Goal: Task Accomplishment & Management: Manage account settings

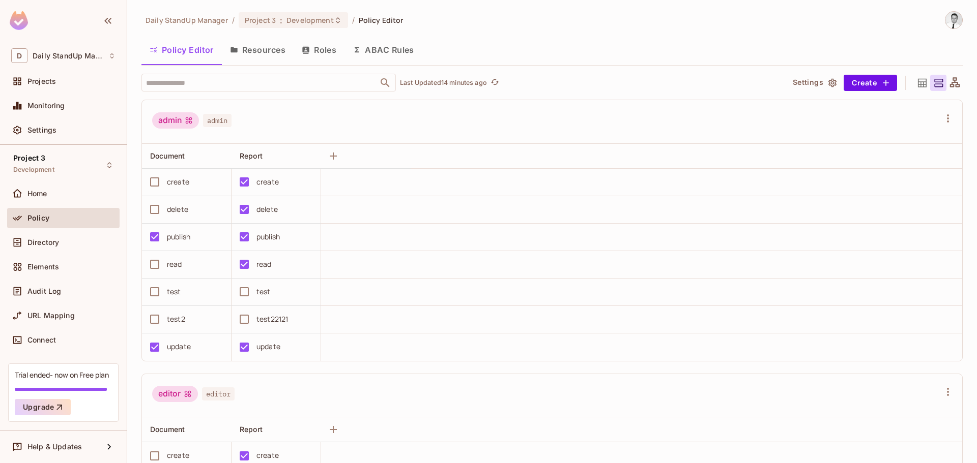
click at [272, 319] on div "test22121" at bounding box center [272, 319] width 32 height 11
click at [947, 114] on icon "button" at bounding box center [948, 118] width 2 height 8
click at [511, 128] on div at bounding box center [488, 231] width 977 height 463
click at [278, 157] on div "Report" at bounding box center [273, 156] width 67 height 10
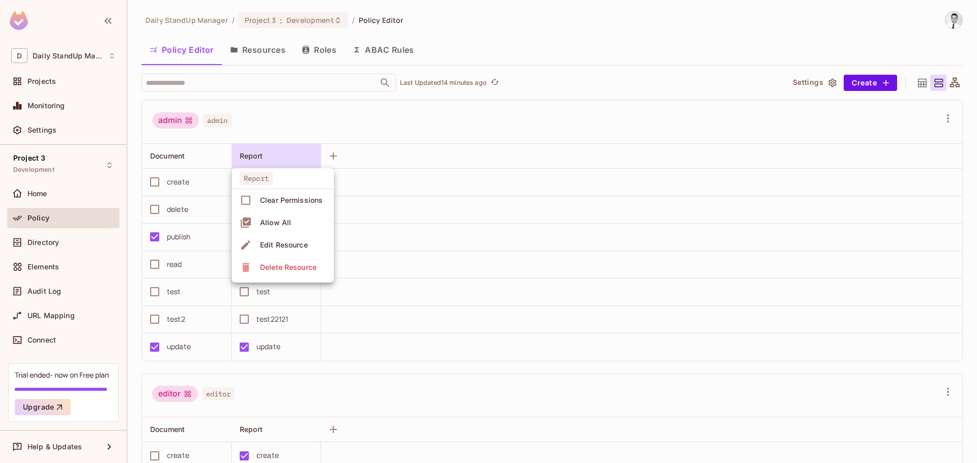
click at [288, 243] on div "Edit Resource" at bounding box center [284, 245] width 48 height 10
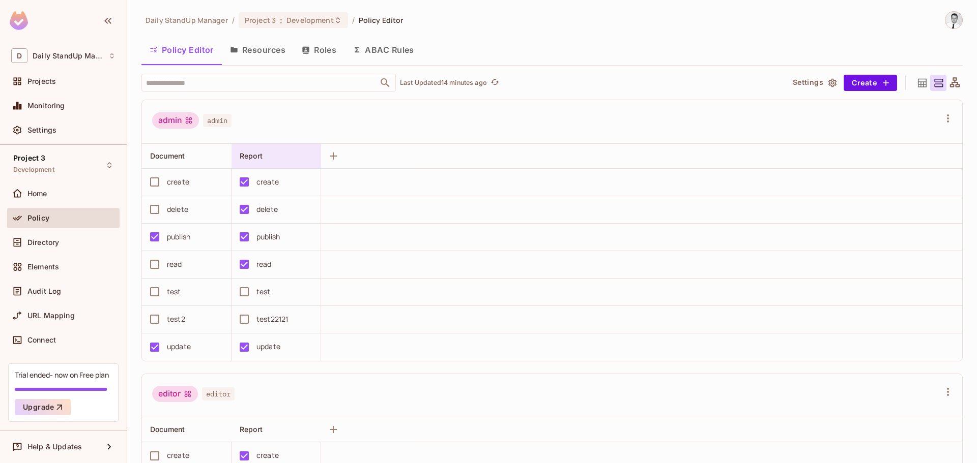
click at [277, 159] on div "Report" at bounding box center [273, 156] width 67 height 10
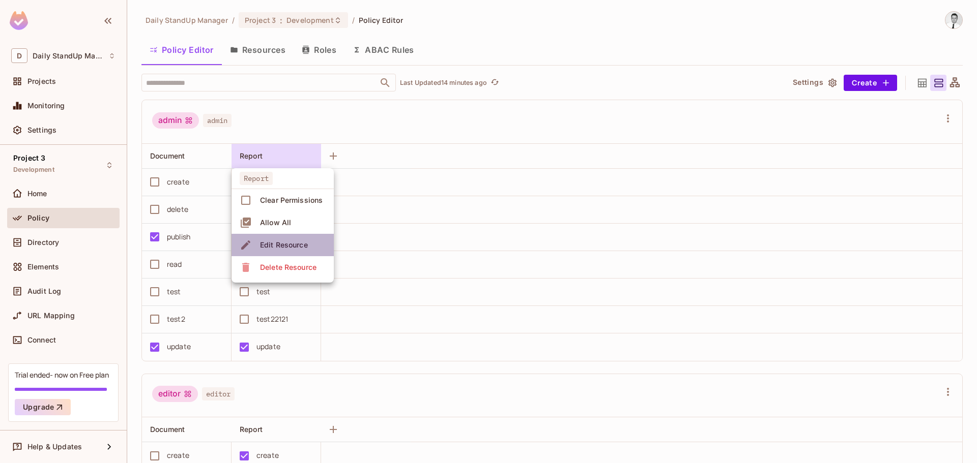
click at [281, 247] on div "Edit Resource" at bounding box center [284, 245] width 48 height 10
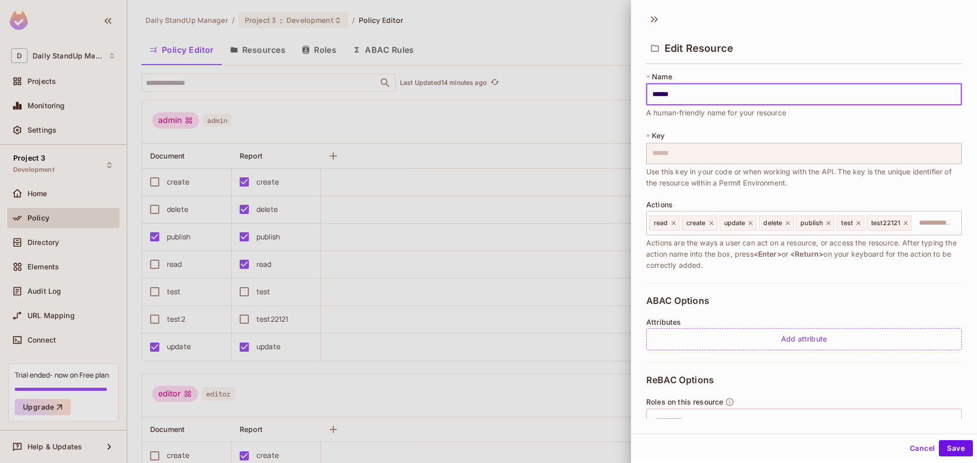
click at [909, 450] on button "Cancel" at bounding box center [921, 449] width 33 height 16
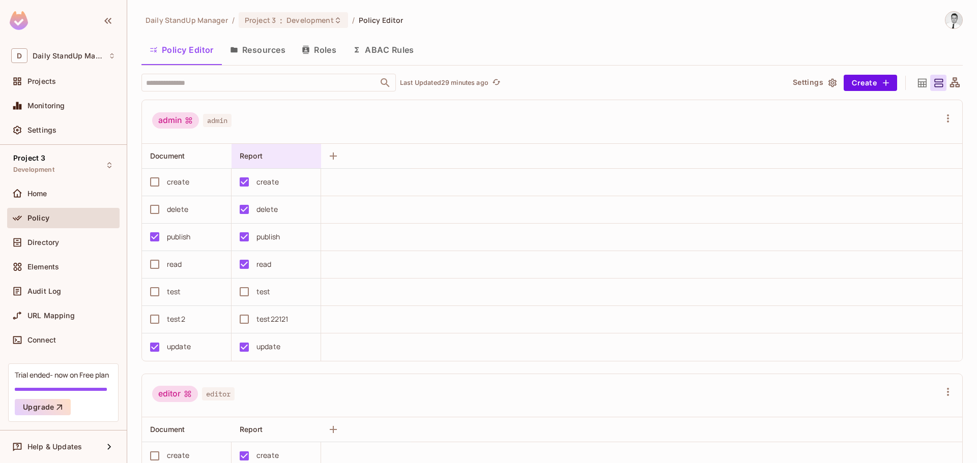
click at [288, 162] on div "Report" at bounding box center [279, 156] width 79 height 12
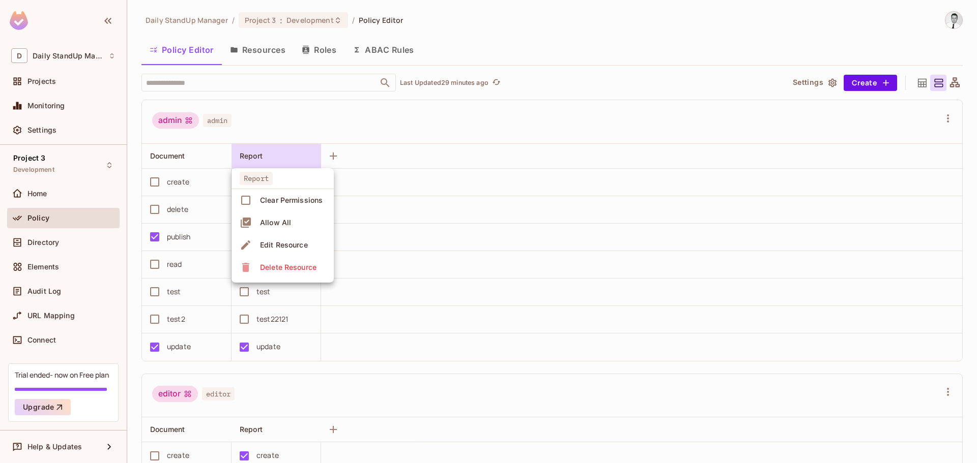
click at [453, 209] on div at bounding box center [488, 231] width 977 height 463
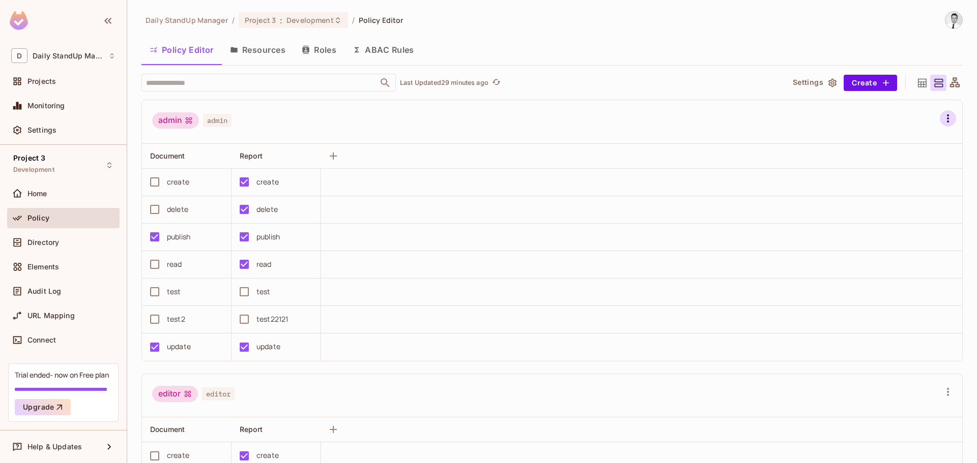
click at [942, 118] on icon "button" at bounding box center [948, 118] width 12 height 12
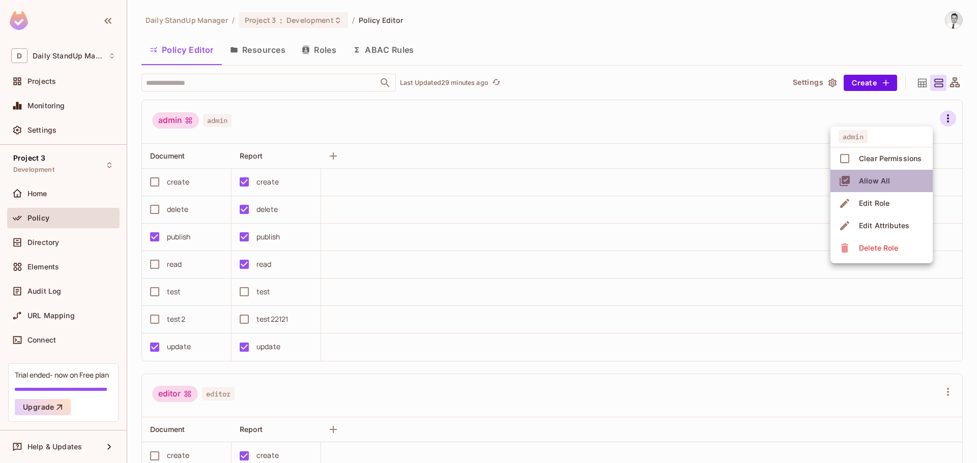
click at [880, 181] on div "Allow All" at bounding box center [874, 181] width 31 height 10
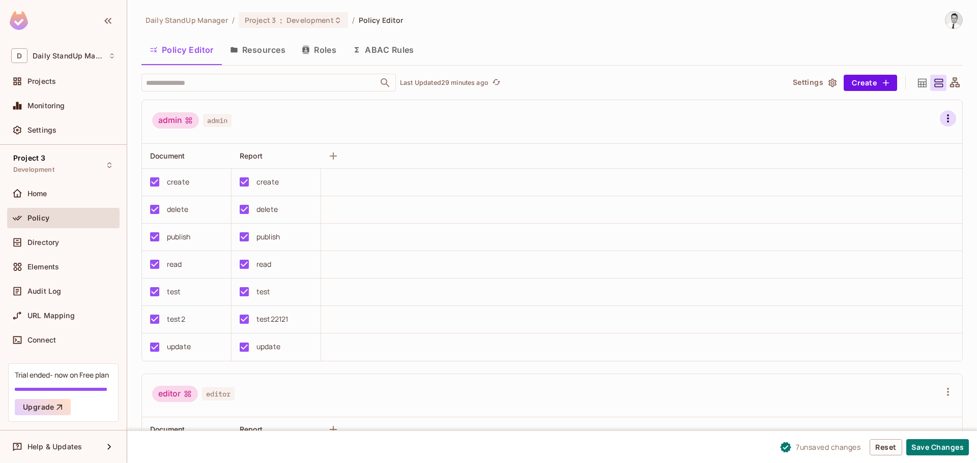
click at [942, 121] on icon "button" at bounding box center [948, 118] width 12 height 12
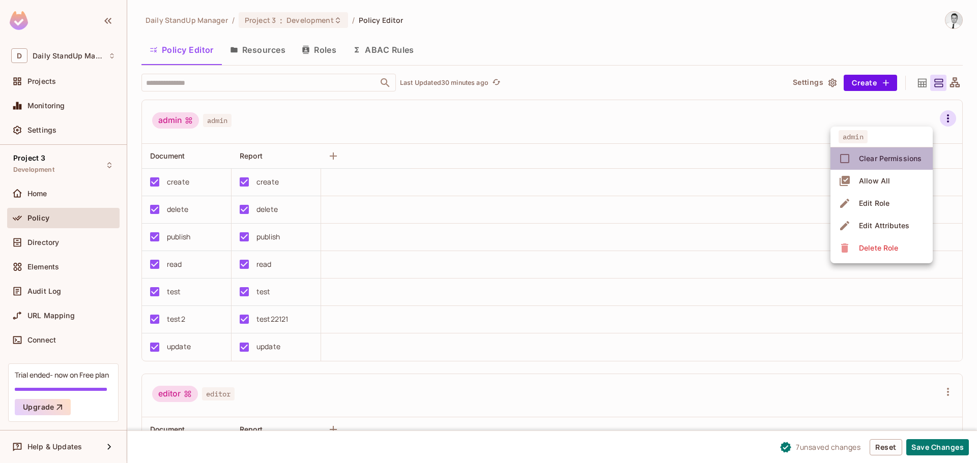
click at [893, 164] on span "Clear Permissions" at bounding box center [890, 159] width 69 height 16
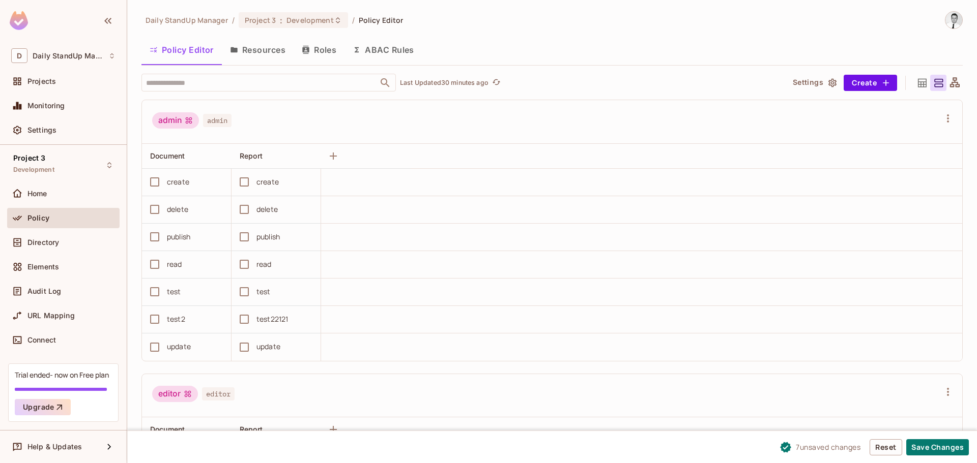
click at [461, 136] on div "admin admin" at bounding box center [552, 122] width 820 height 44
click at [940, 116] on button "button" at bounding box center [948, 118] width 16 height 16
click at [504, 126] on div at bounding box center [488, 231] width 977 height 463
click at [43, 109] on span "Monitoring" at bounding box center [46, 106] width 38 height 8
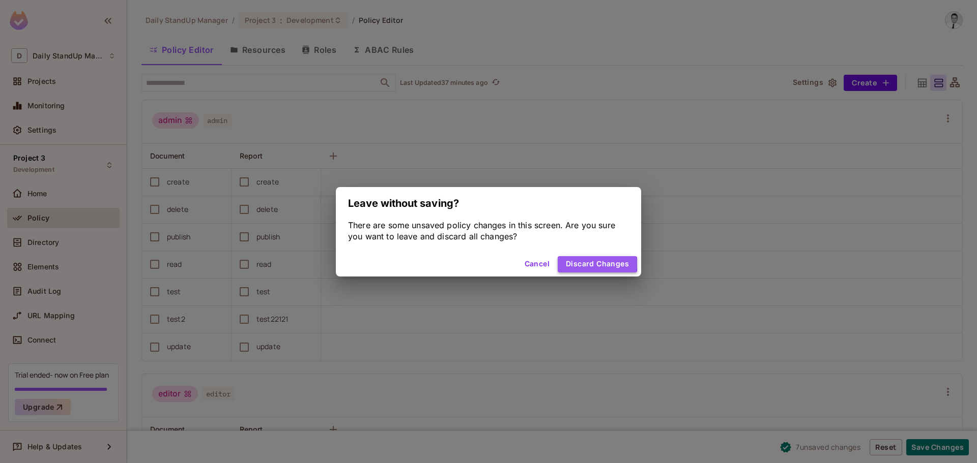
click at [582, 263] on button "Discard Changes" at bounding box center [597, 264] width 79 height 16
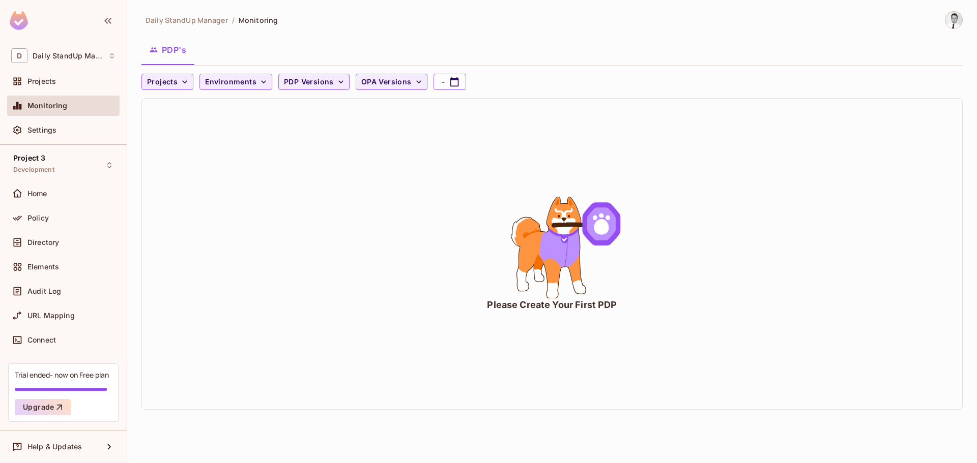
click at [449, 231] on div "Please Create Your First PDP" at bounding box center [552, 254] width 820 height 311
click at [40, 220] on span "Policy" at bounding box center [37, 218] width 21 height 8
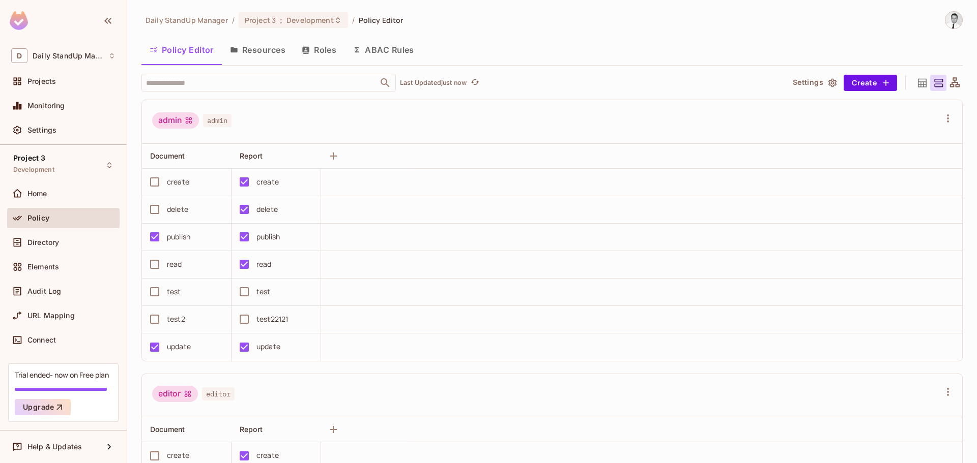
click at [261, 51] on button "Resources" at bounding box center [258, 49] width 72 height 25
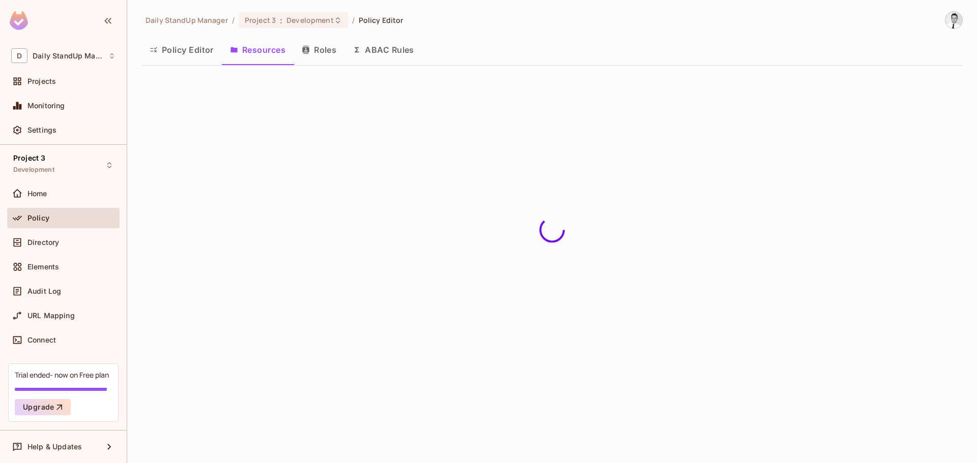
click at [181, 52] on button "Policy Editor" at bounding box center [181, 49] width 80 height 25
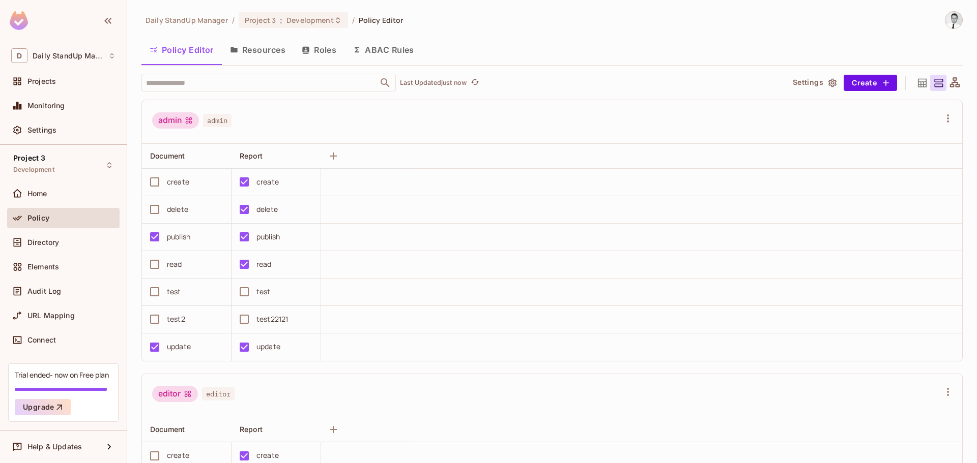
click at [921, 80] on div at bounding box center [922, 83] width 16 height 16
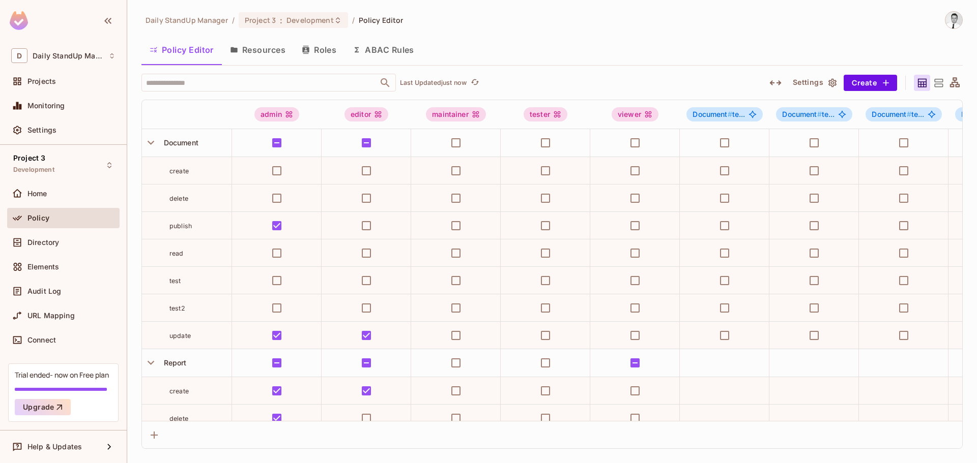
click at [625, 22] on div "Daily StandUp Manager / Project 3 : Development / Policy Editor" at bounding box center [551, 20] width 821 height 18
click at [535, 30] on div "Daily StandUp Manager / Project 3 : Development / Policy Editor Policy Editor R…" at bounding box center [551, 230] width 821 height 438
click at [51, 383] on div "Trial ended- now on Free plan Upgrade" at bounding box center [63, 393] width 110 height 58
click at [42, 402] on button "Upgrade" at bounding box center [43, 407] width 56 height 16
click at [821, 448] on span "1 unsaved change" at bounding box center [831, 447] width 60 height 11
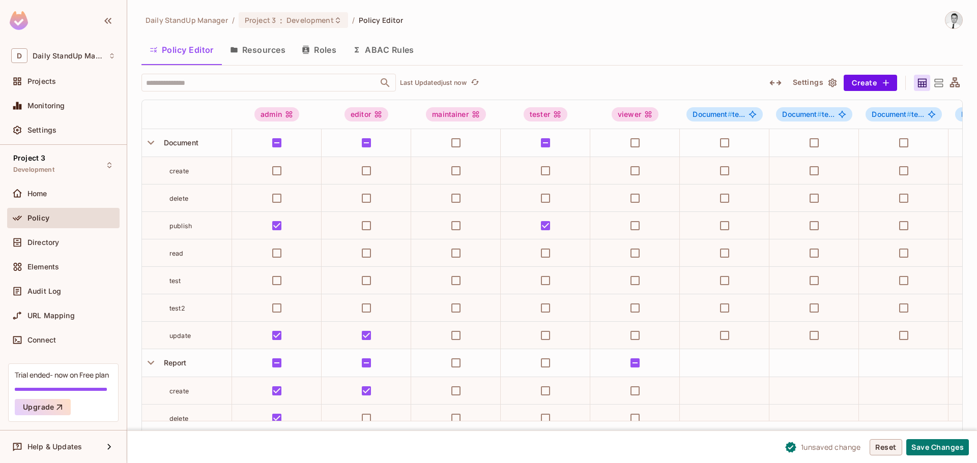
click at [879, 450] on button "Reset" at bounding box center [885, 448] width 33 height 16
click at [881, 444] on button "Reset" at bounding box center [885, 448] width 33 height 16
click at [653, 19] on div "Daily StandUp Manager / Project 3 : Development / Policy Editor" at bounding box center [551, 20] width 821 height 18
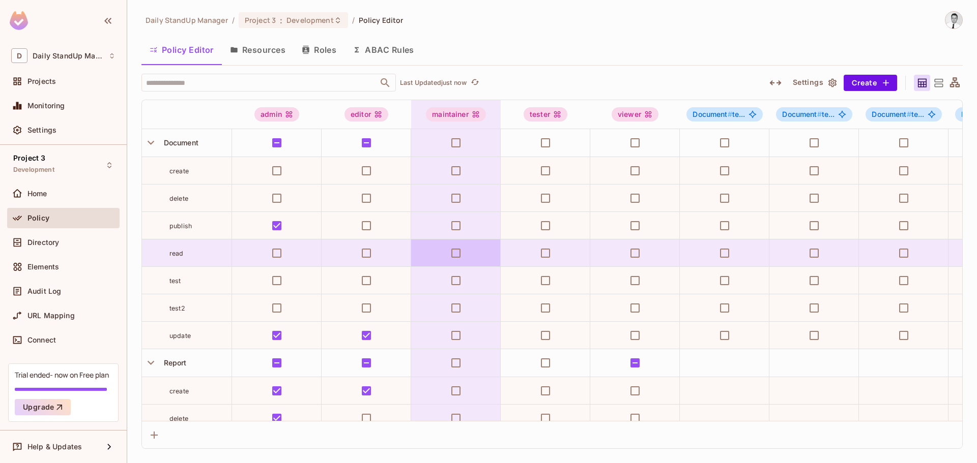
click at [489, 258] on td at bounding box center [456, 253] width 90 height 27
